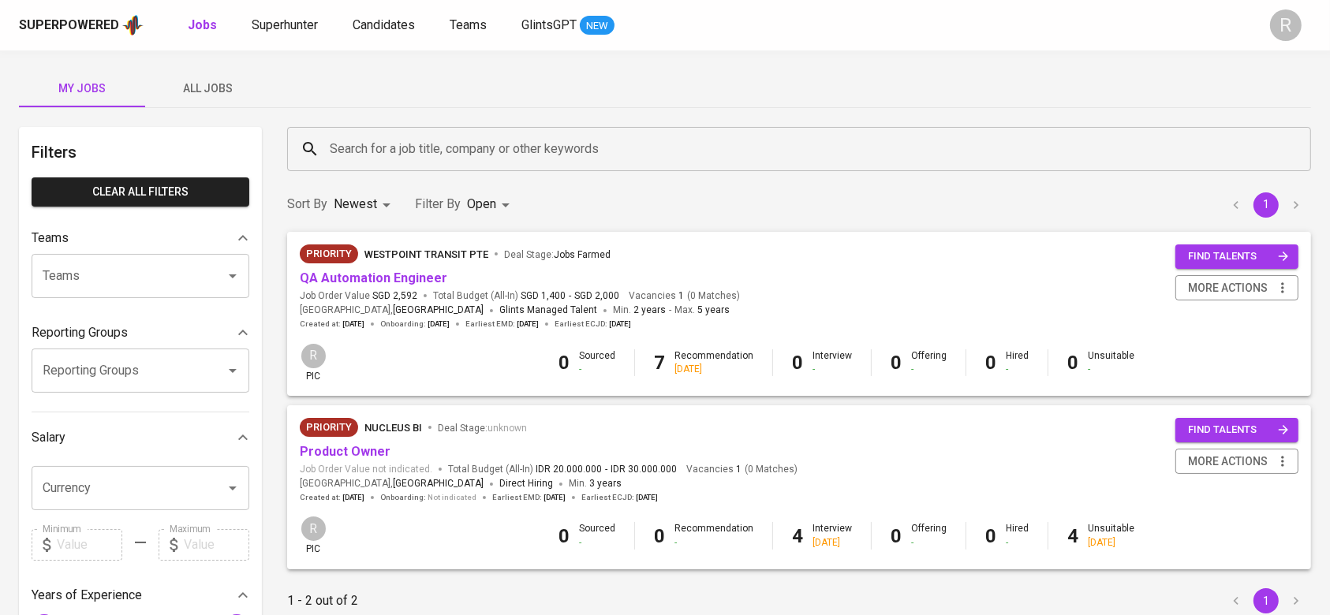
click at [184, 91] on span "All Jobs" at bounding box center [208, 89] width 107 height 20
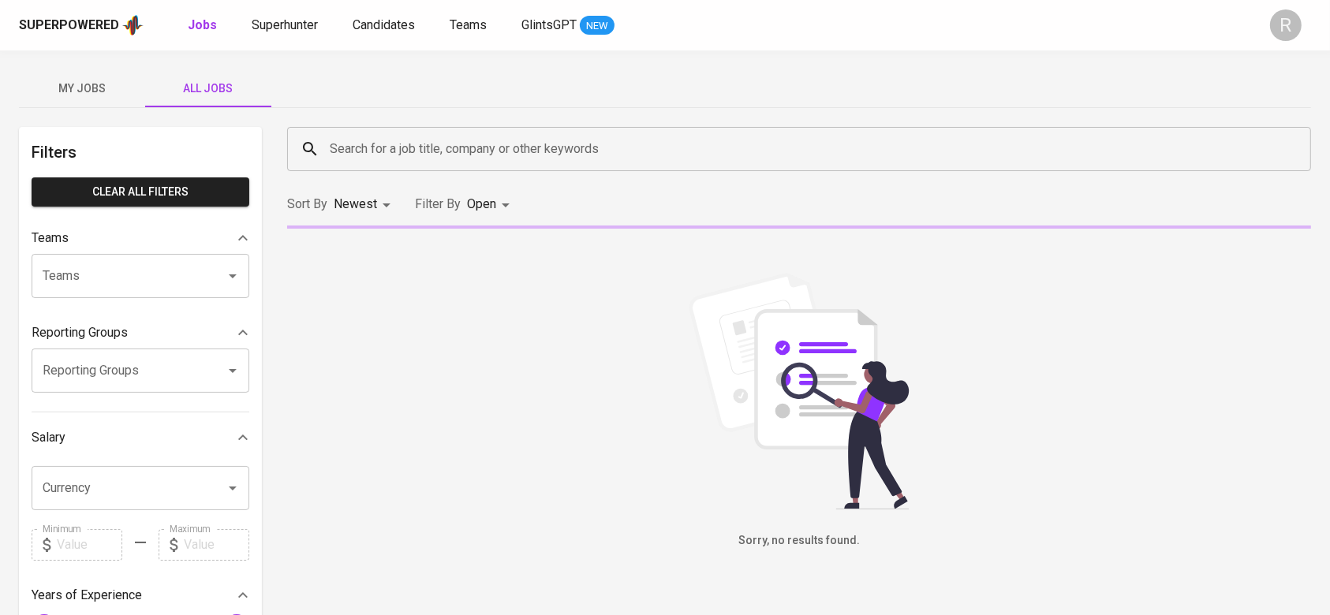
click at [435, 161] on input "Search for a job title, company or other keywords" at bounding box center [803, 149] width 954 height 30
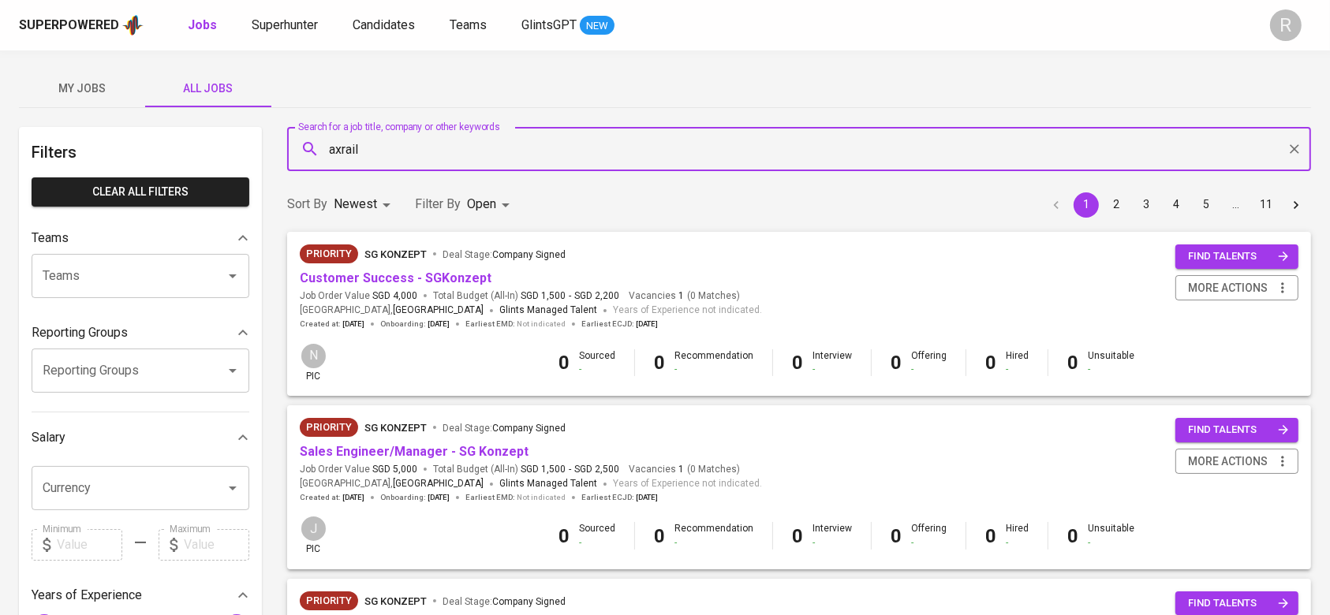
type input "axrail"
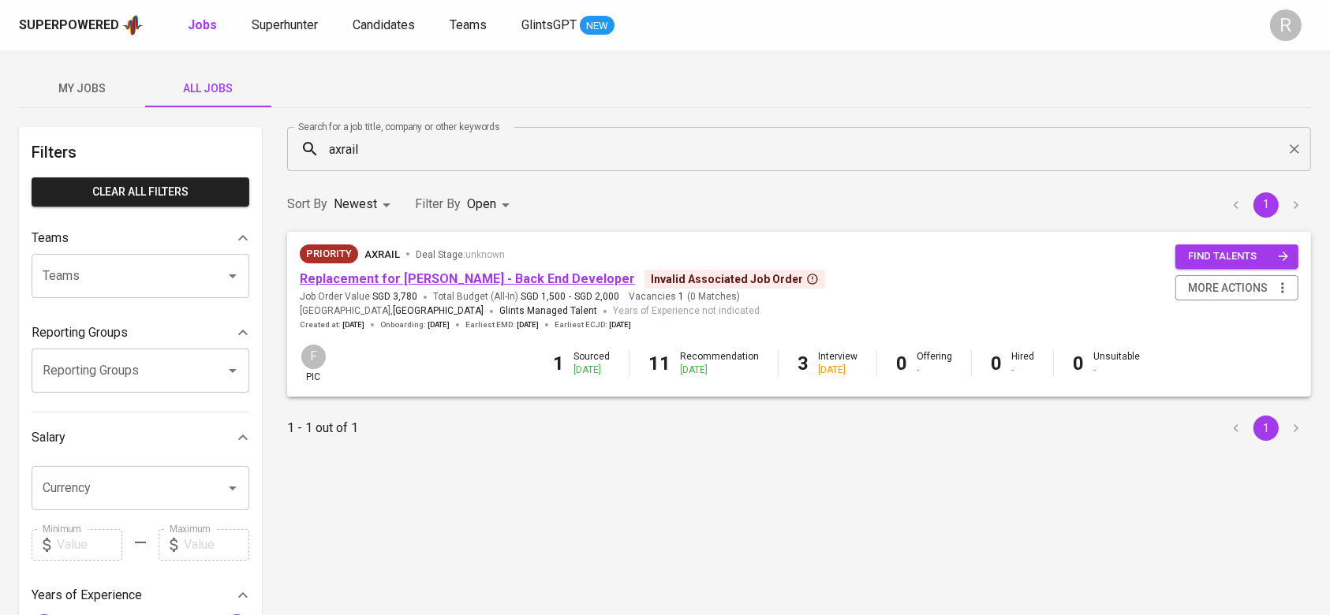
click at [458, 271] on link "Replacement for [PERSON_NAME] - Back End Developer" at bounding box center [467, 278] width 335 height 15
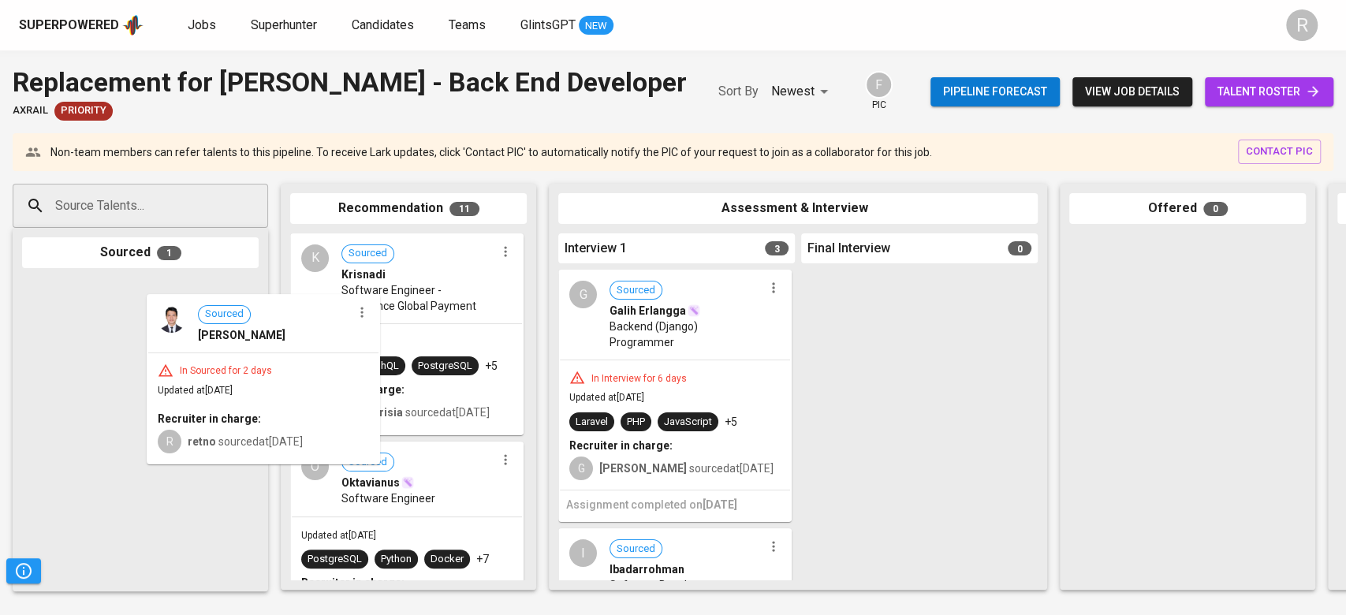
drag, startPoint x: 216, startPoint y: 381, endPoint x: 96, endPoint y: 383, distance: 119.9
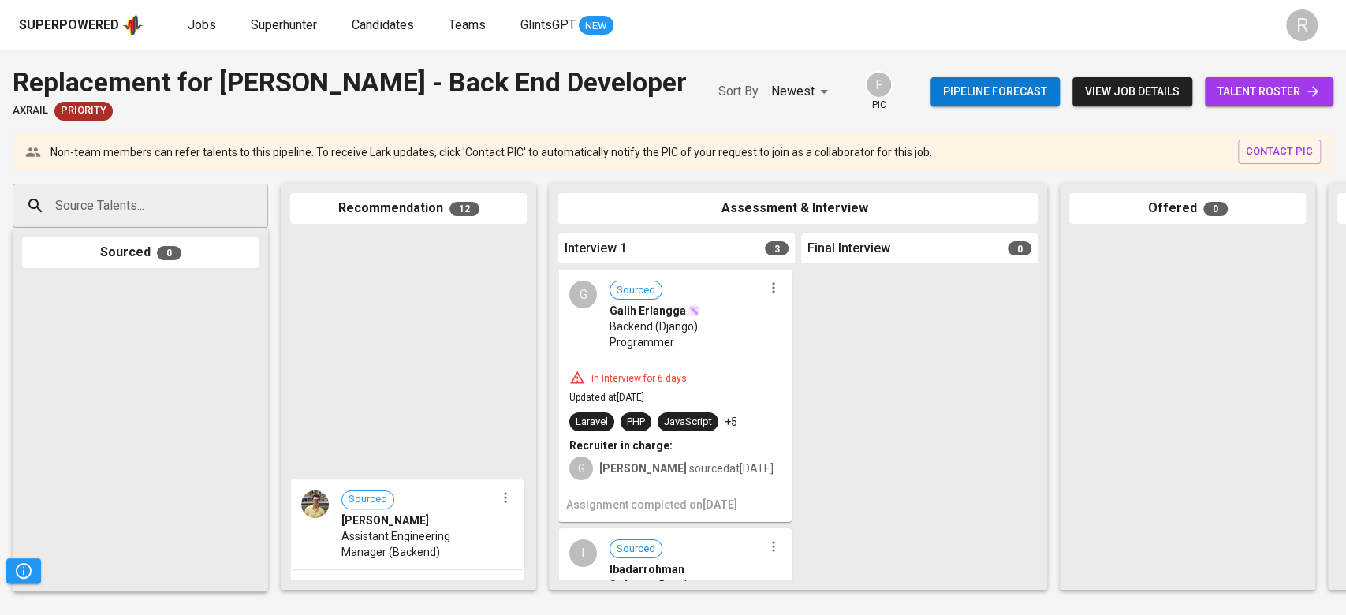
scroll to position [2093, 0]
